Goal: Ask a question

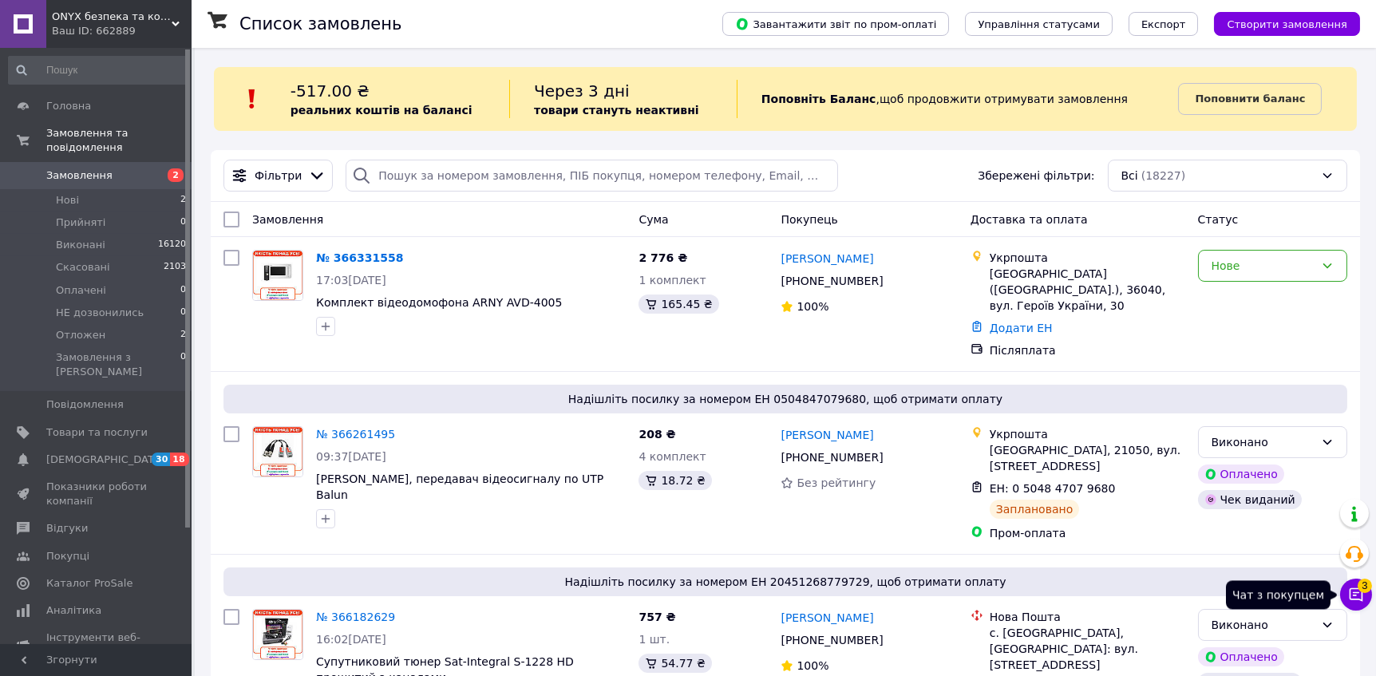
click at [1355, 595] on icon at bounding box center [1357, 595] width 14 height 14
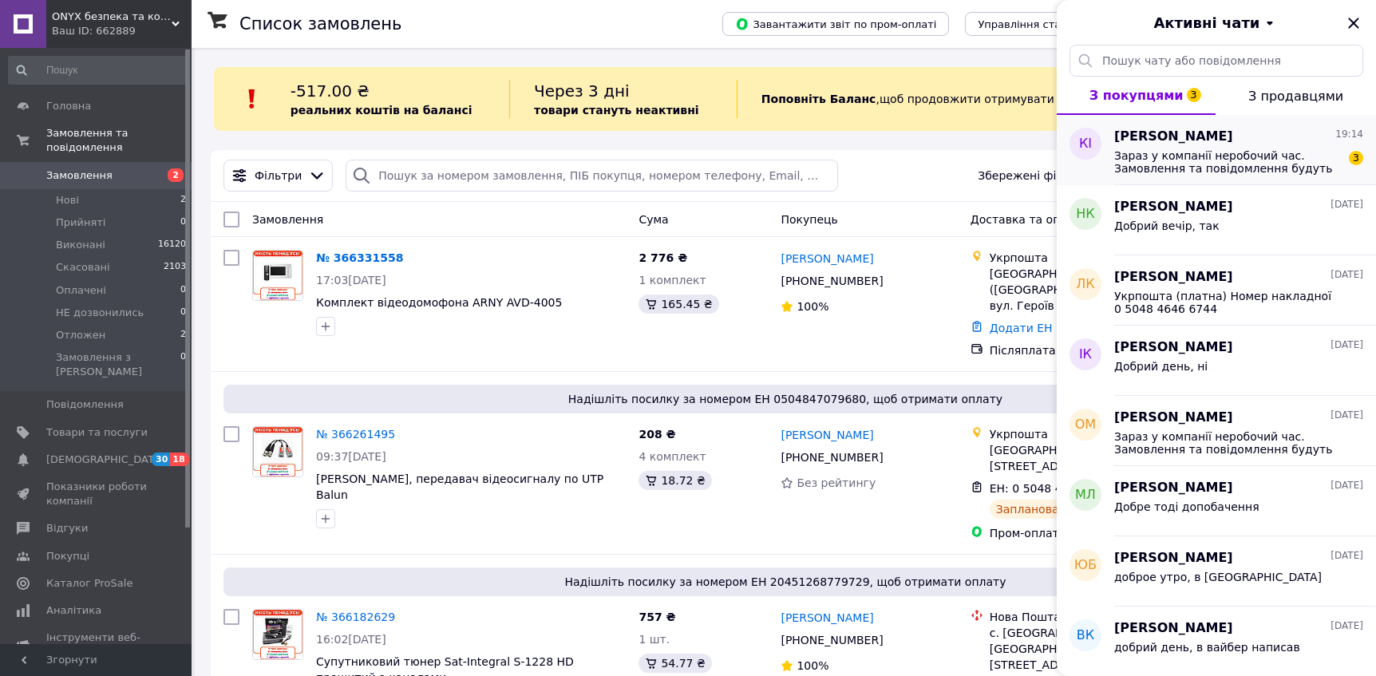
click at [1164, 164] on span "Зараз у компанії неробочий час. Замовлення та повідомлення будуть оброблені з 1…" at bounding box center [1227, 162] width 227 height 26
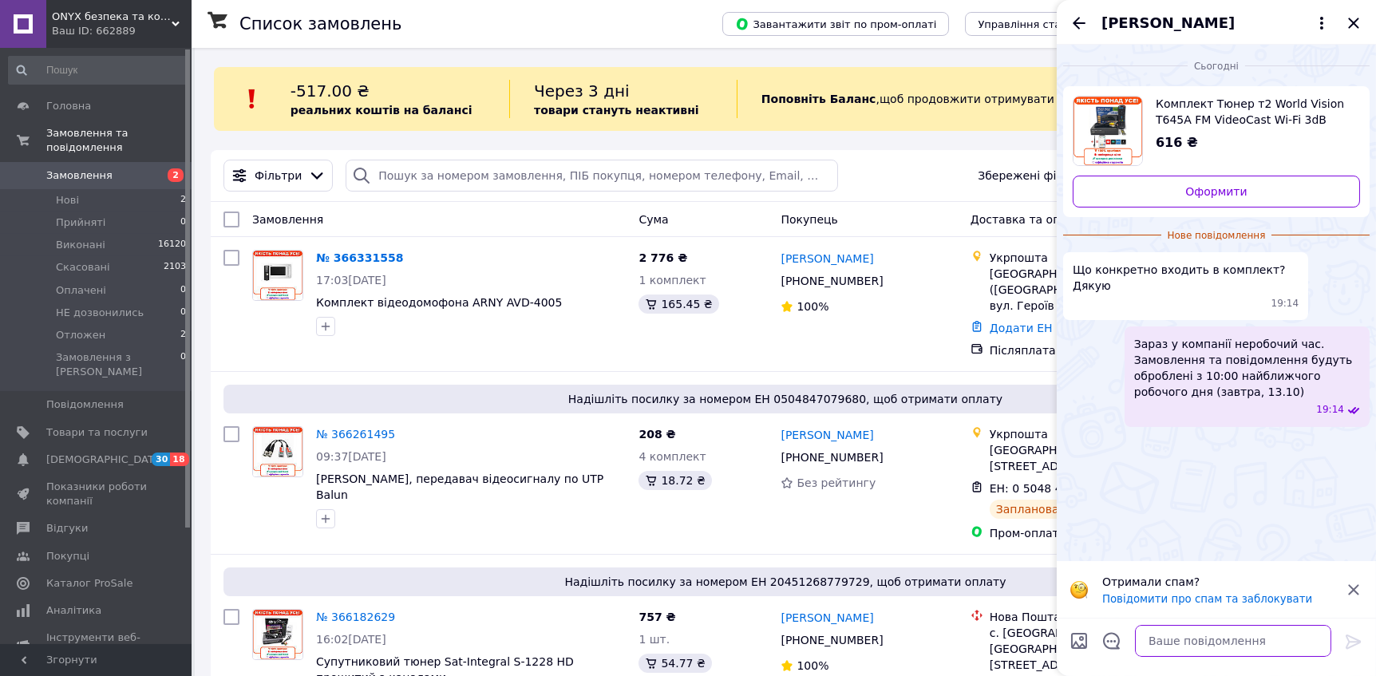
click at [1171, 642] on textarea at bounding box center [1233, 641] width 196 height 32
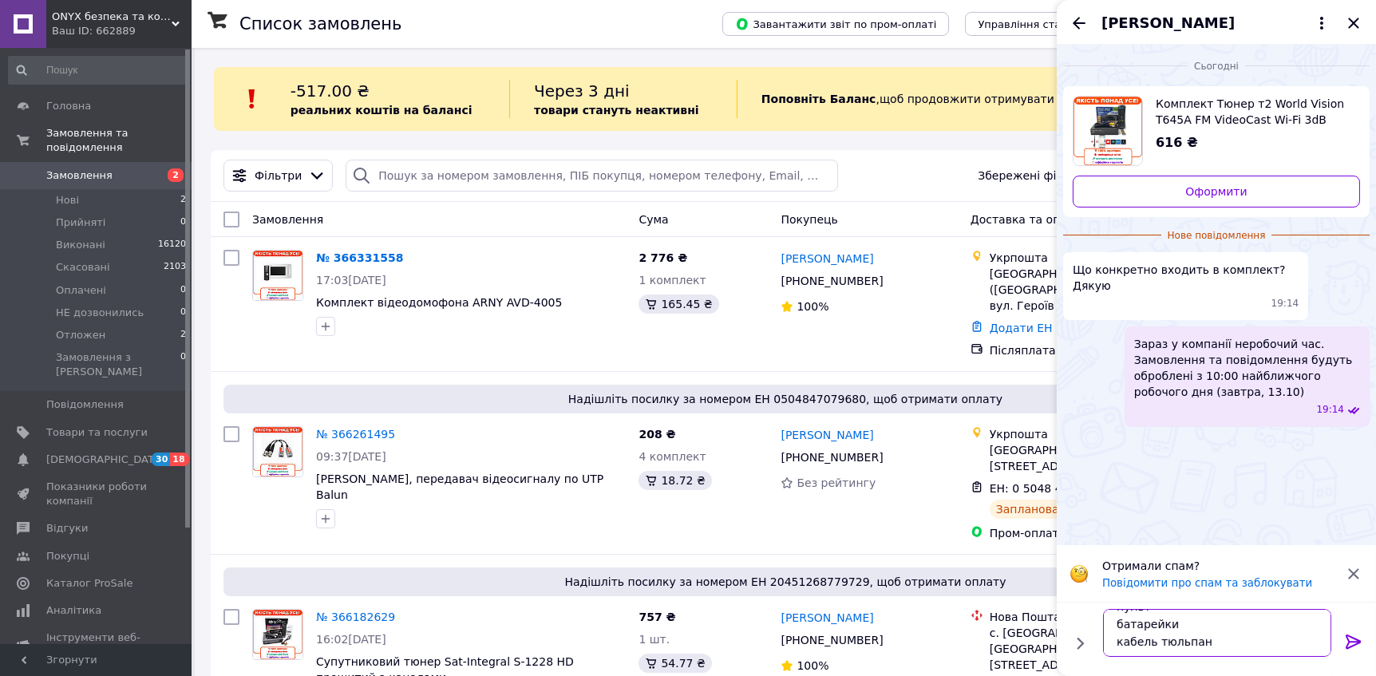
scroll to position [63, 0]
type textarea "Добрий вечір тюнер пульт батарейки кабель тюльпан вай фай адаптер"
click at [1354, 637] on icon at bounding box center [1353, 641] width 19 height 19
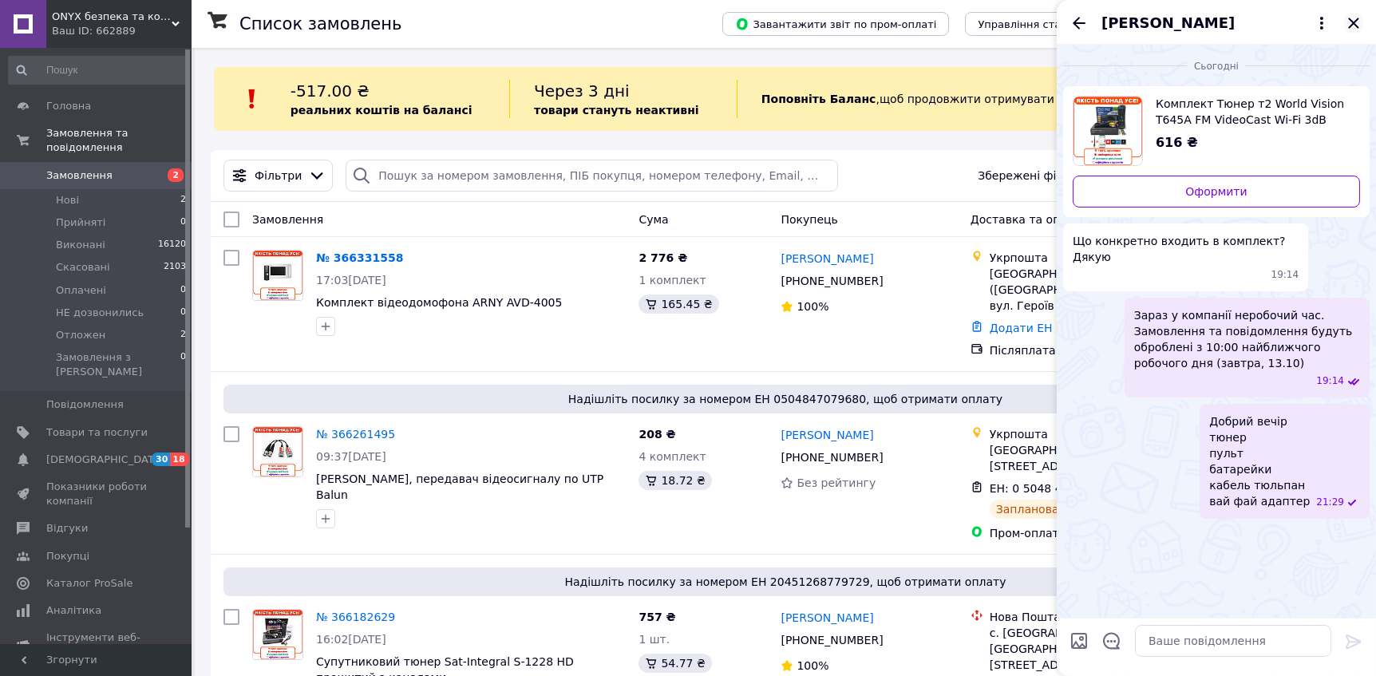
click at [1353, 26] on icon "Закрити" at bounding box center [1353, 23] width 19 height 19
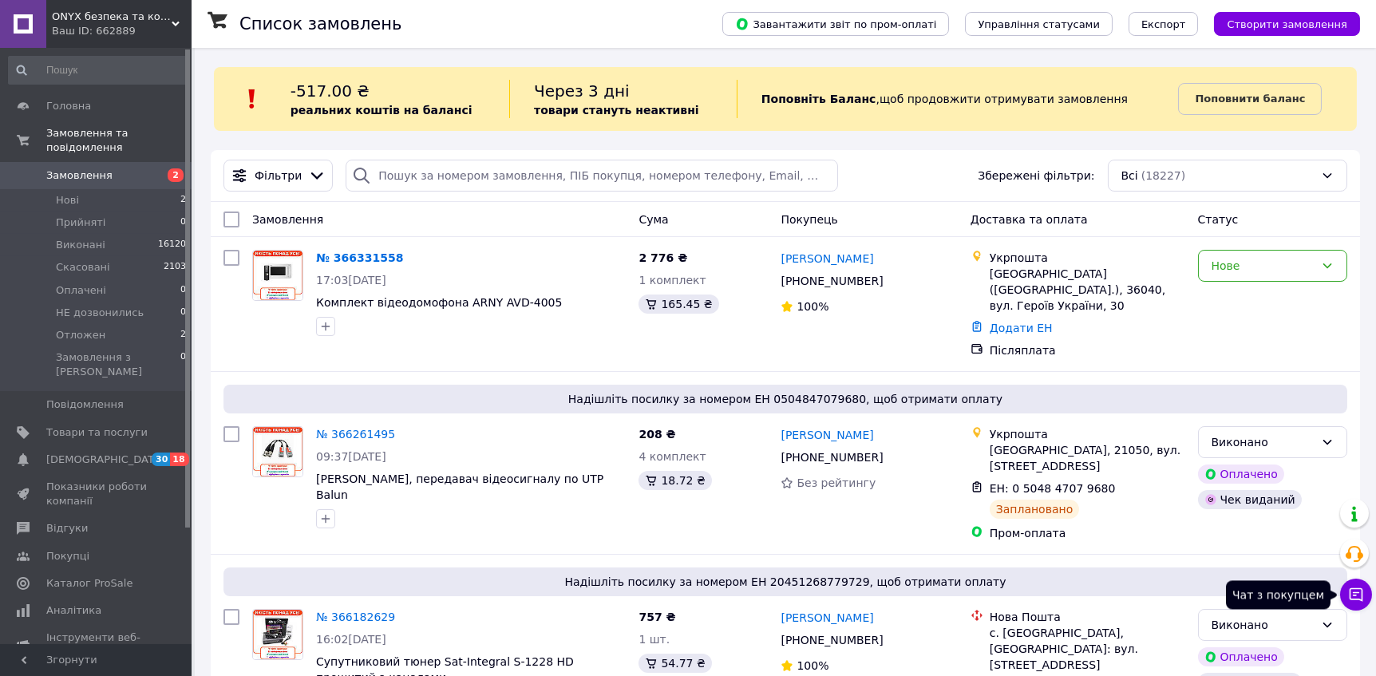
click at [1358, 598] on icon at bounding box center [1356, 595] width 16 height 16
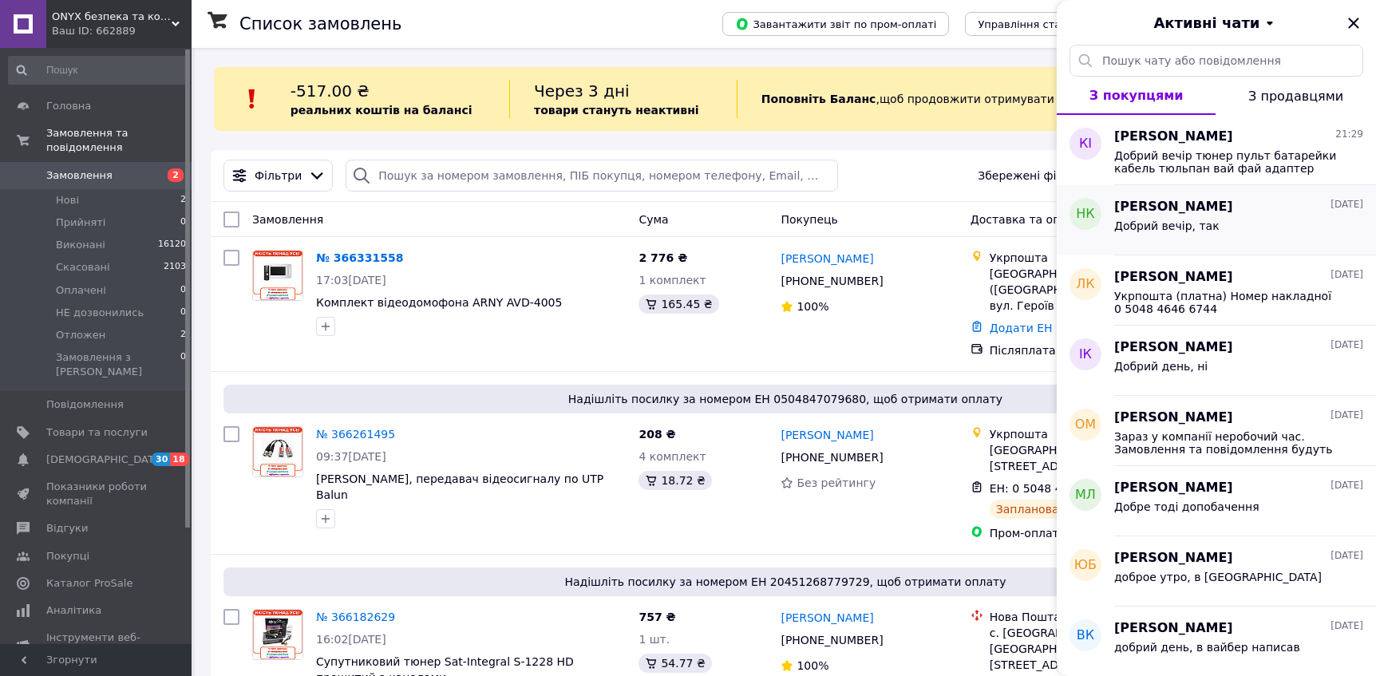
click at [1188, 220] on span "Добрий вечір, так" at bounding box center [1166, 225] width 105 height 13
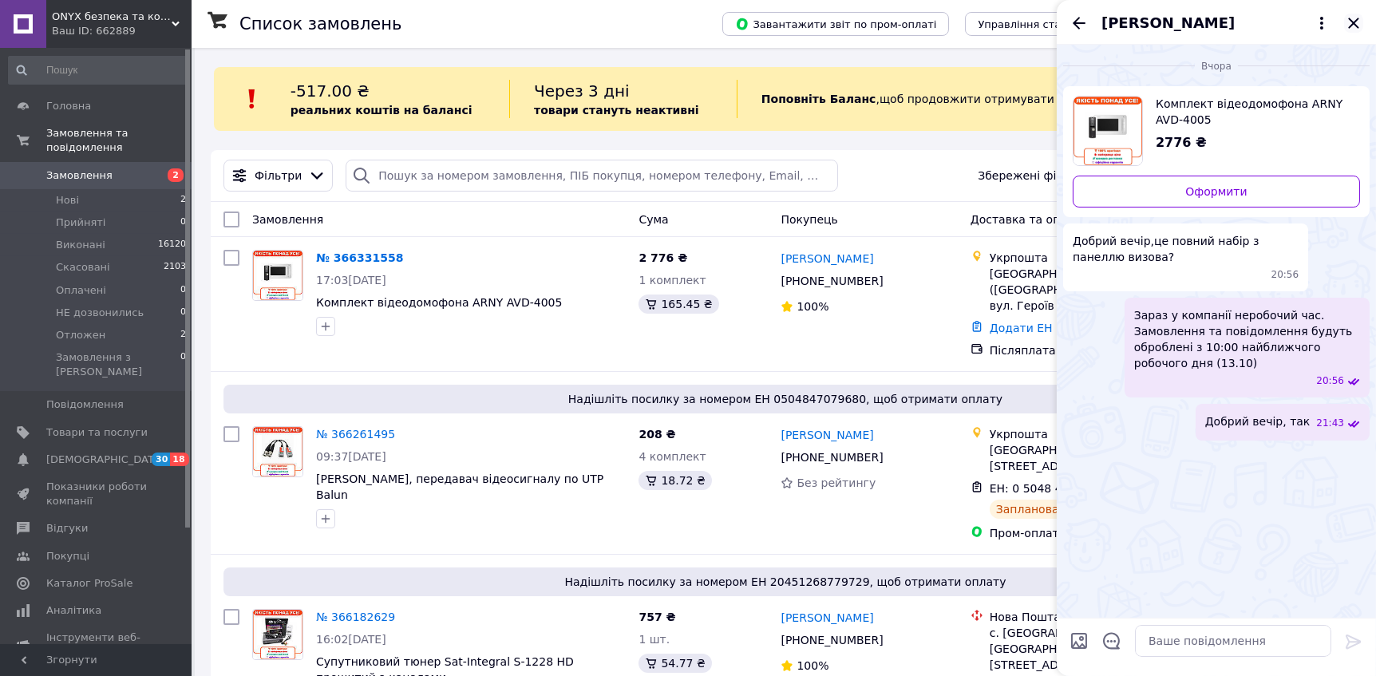
click at [1358, 20] on icon "Закрити" at bounding box center [1353, 23] width 19 height 19
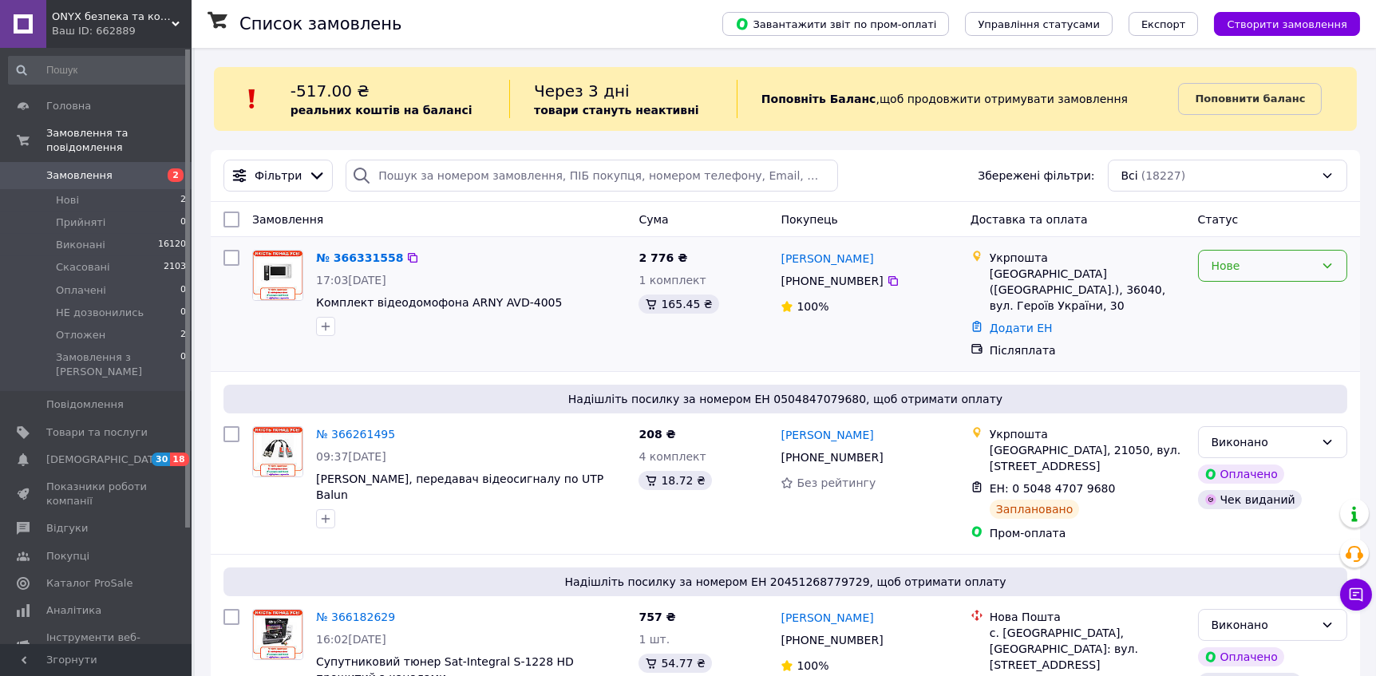
click at [1240, 274] on div "Нове" at bounding box center [1272, 266] width 149 height 32
click at [1233, 302] on li "Прийнято" at bounding box center [1273, 299] width 148 height 29
